Goal: Navigation & Orientation: Find specific page/section

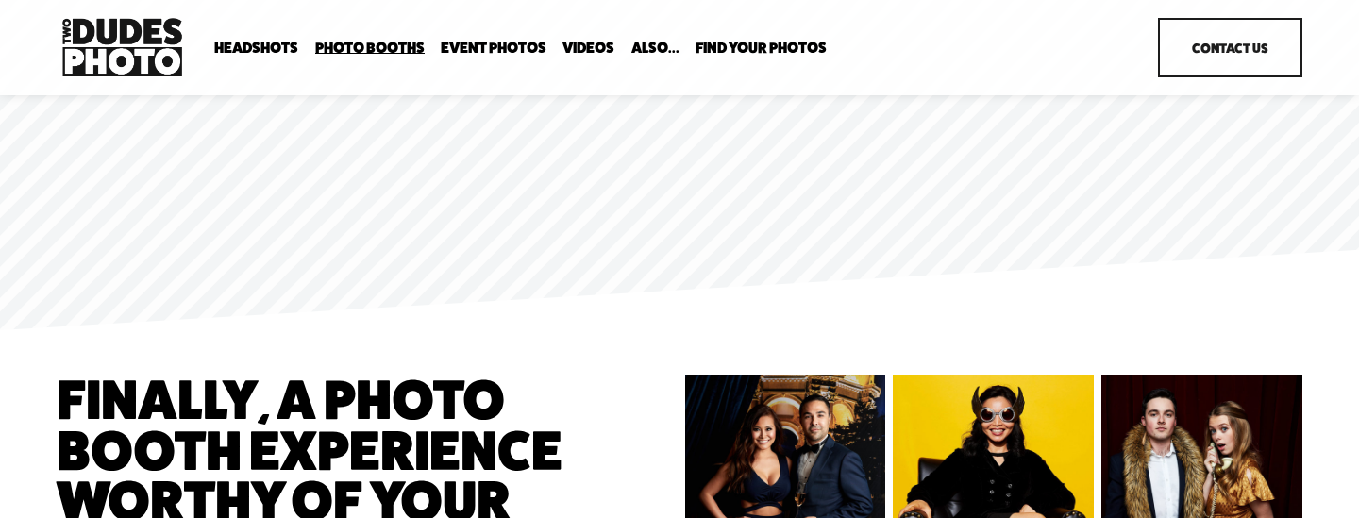
click at [373, 51] on span "Photo Booths" at bounding box center [369, 48] width 109 height 15
click at [0, 0] on span "Party Booth" at bounding box center [0, 0] width 0 height 0
click at [366, 41] on span "Photo Booths" at bounding box center [369, 48] width 109 height 15
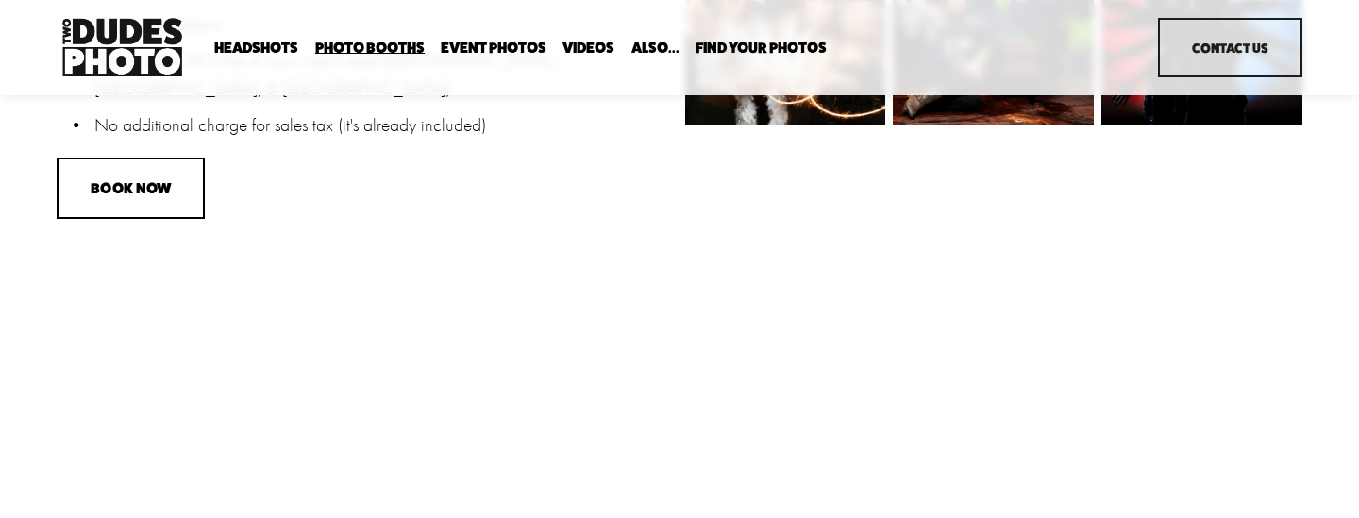
scroll to position [1917, 0]
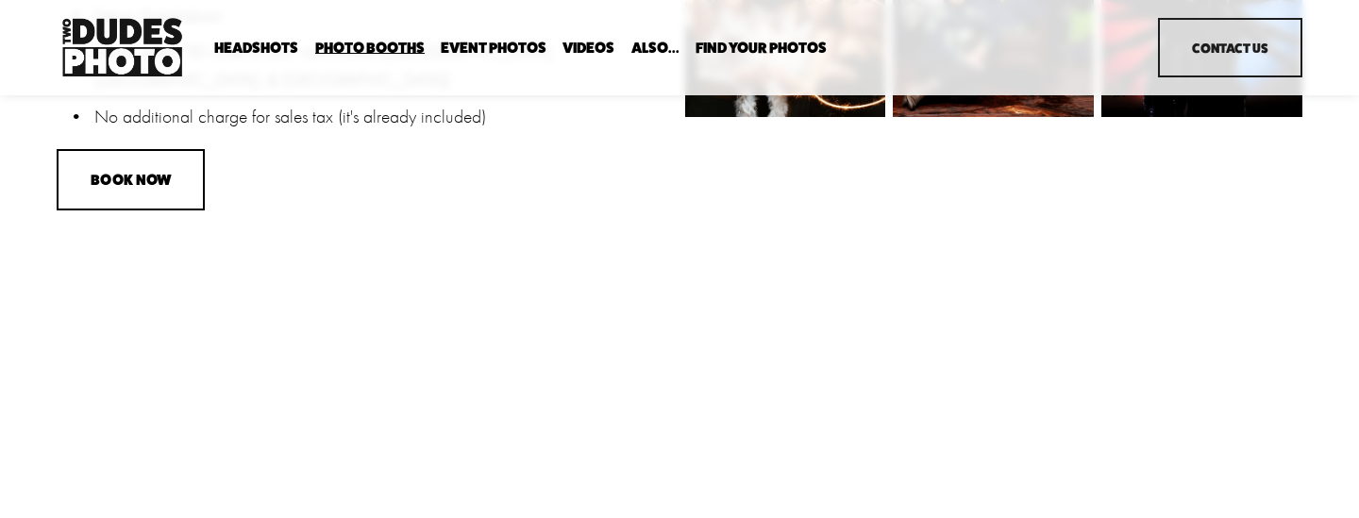
click at [454, 42] on link "Event Photos" at bounding box center [494, 48] width 106 height 18
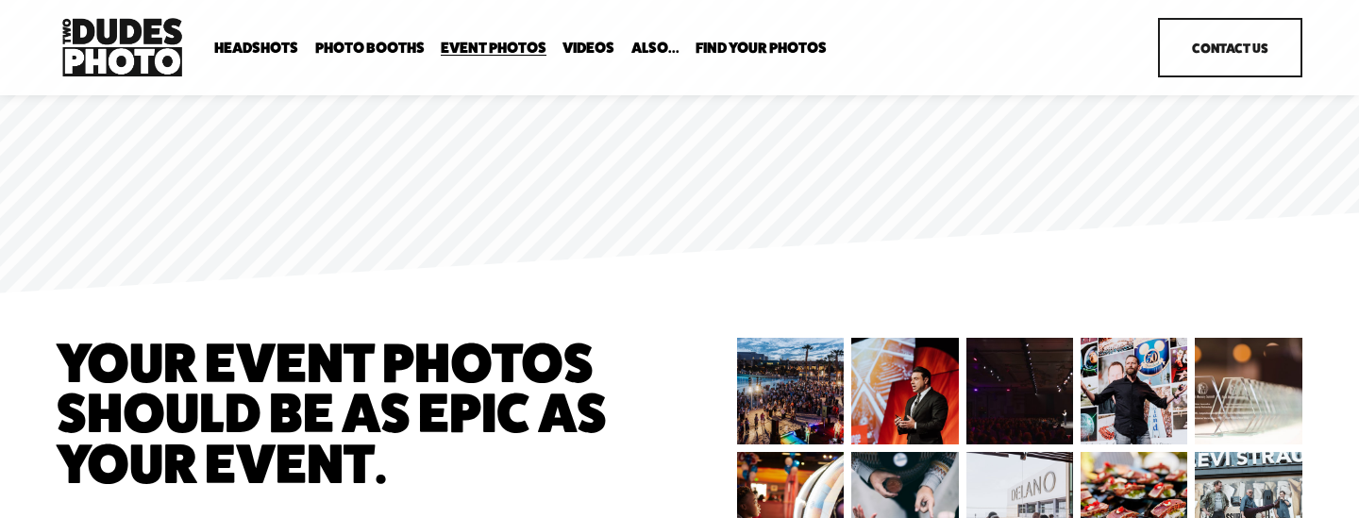
click at [0, 0] on span "Anti Booth" at bounding box center [0, 0] width 0 height 0
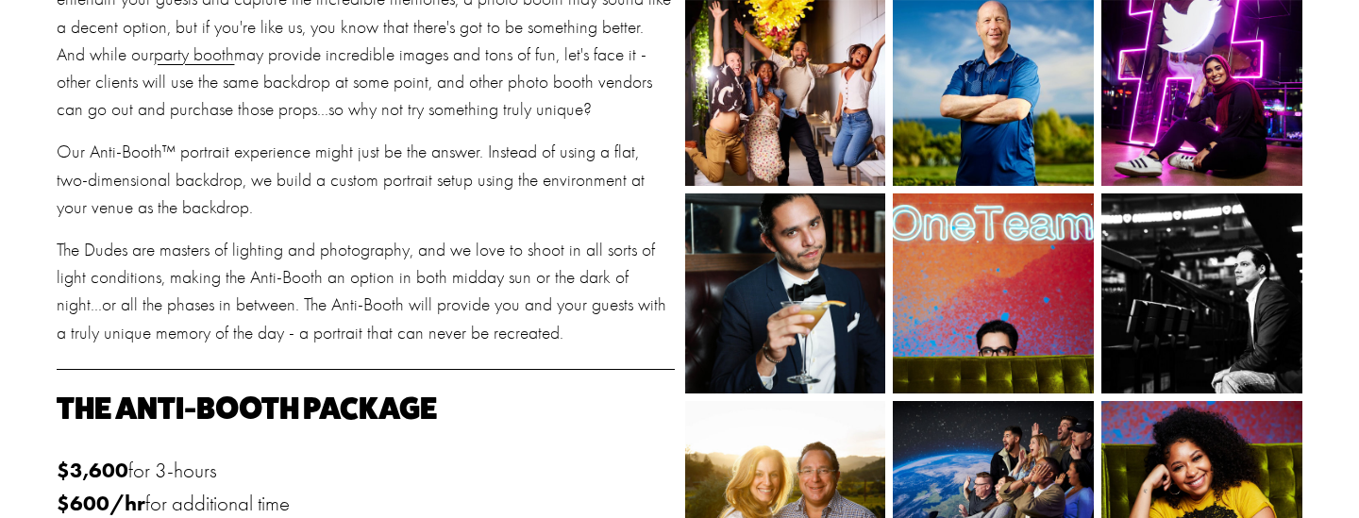
scroll to position [815, 0]
